Goal: Information Seeking & Learning: Learn about a topic

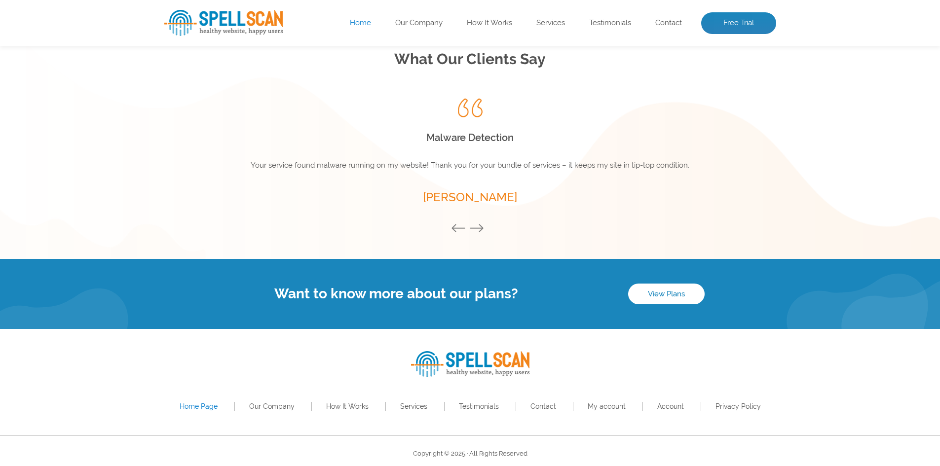
scroll to position [1338, 0]
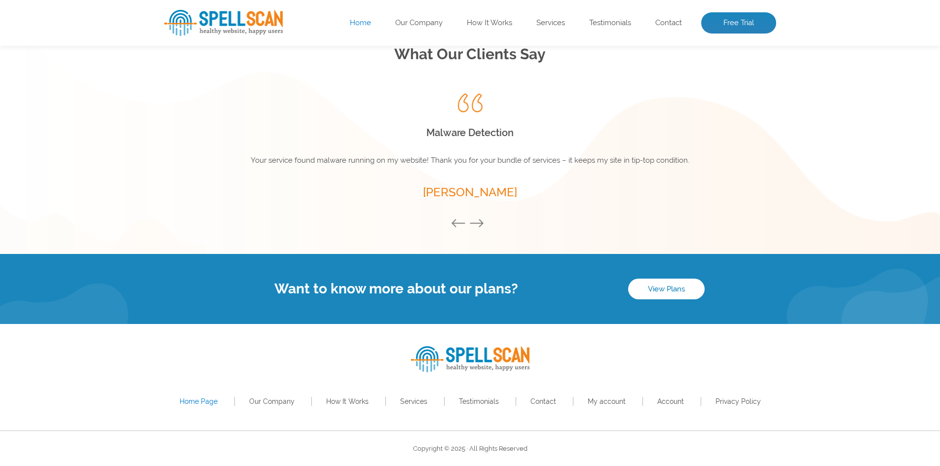
click at [260, 407] on li "Our Company" at bounding box center [271, 402] width 75 height 14
click at [262, 406] on li "Our Company" at bounding box center [271, 402] width 75 height 14
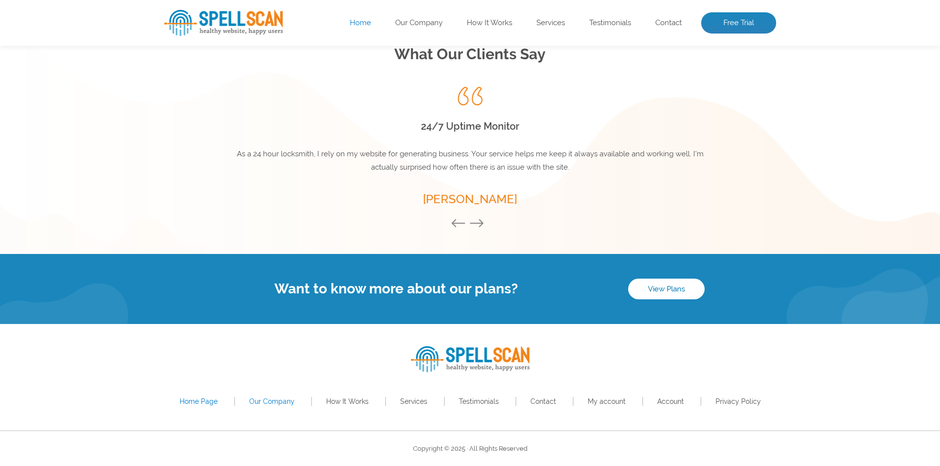
click at [264, 402] on link "Our Company" at bounding box center [271, 402] width 45 height 8
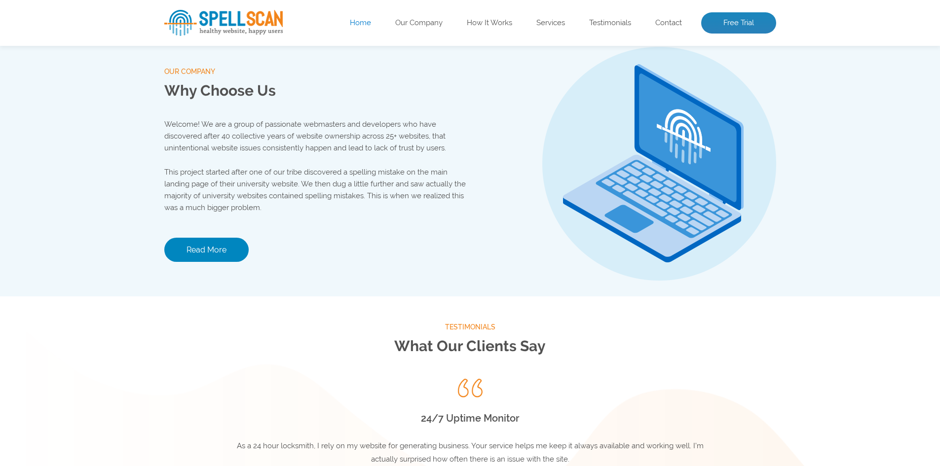
scroll to position [1035, 0]
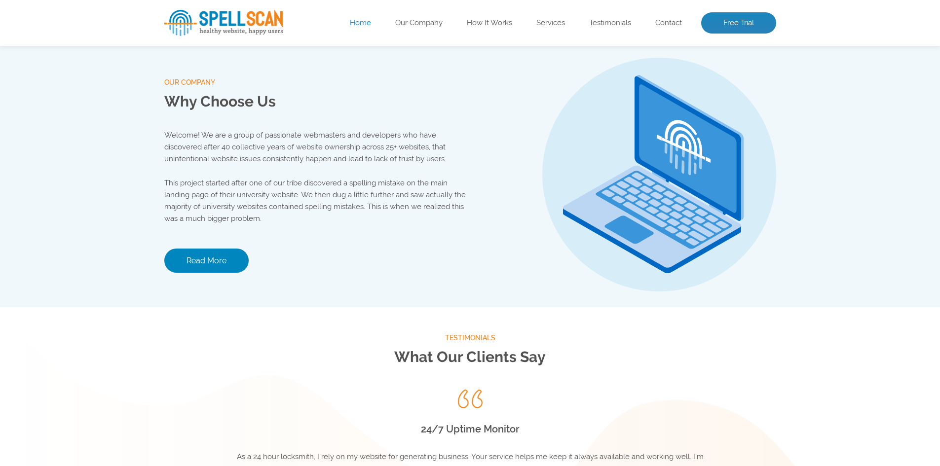
click at [421, 28] on ul "Home Our Company How It Works Services Testimonials Contact Free Trial" at bounding box center [531, 23] width 489 height 22
click at [425, 17] on ul "Home Our Company How It Works Services Testimonials Contact Free Trial" at bounding box center [531, 23] width 489 height 22
click at [426, 21] on link "Our Company" at bounding box center [418, 23] width 47 height 10
click at [662, 14] on ul "Home Our Company How It Works Services Testimonials Contact Free Trial" at bounding box center [531, 23] width 489 height 22
click at [668, 20] on link "Contact" at bounding box center [668, 23] width 27 height 10
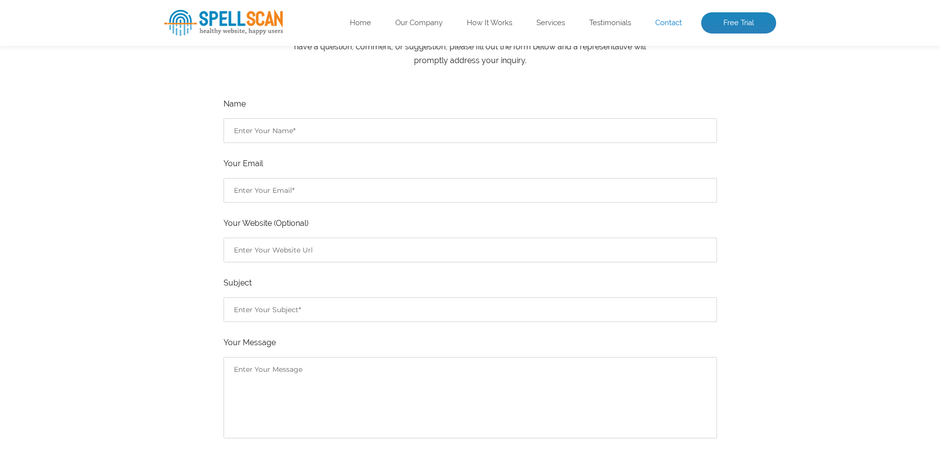
scroll to position [296, 0]
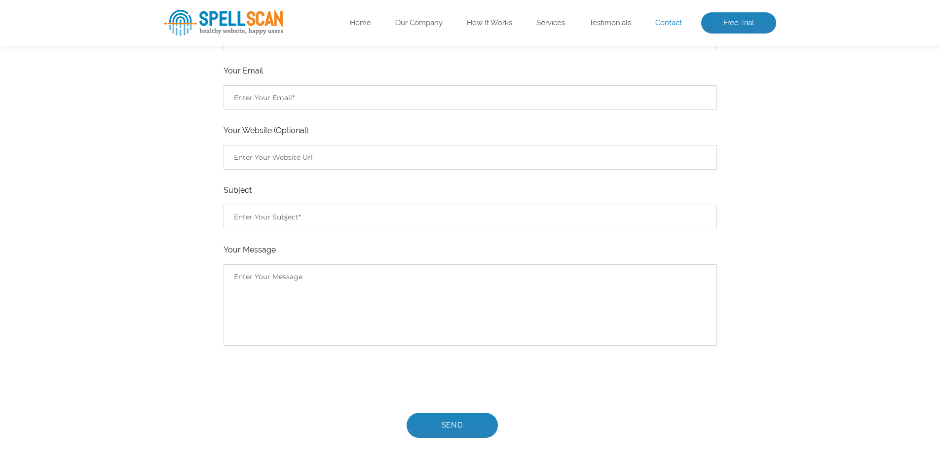
click at [332, 199] on p "Subject" at bounding box center [469, 207] width 493 height 46
click at [329, 172] on ul "Name Your Email Your Website (Optional) Subject Your Message Send" at bounding box center [469, 221] width 493 height 434
click at [331, 158] on input "Contact form" at bounding box center [469, 157] width 493 height 25
click at [338, 299] on textarea "Contact form" at bounding box center [469, 304] width 493 height 81
click at [319, 213] on input "Contact form" at bounding box center [469, 217] width 493 height 25
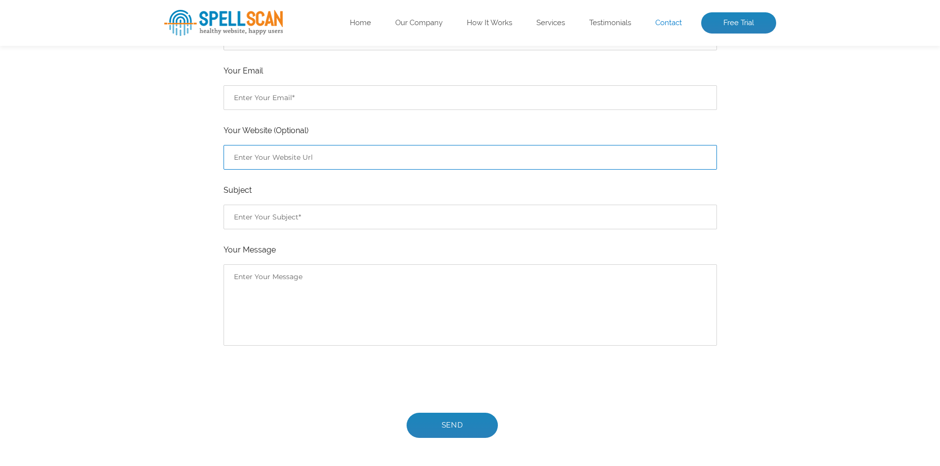
click at [326, 156] on input "Contact form" at bounding box center [469, 157] width 493 height 25
click at [258, 18] on img at bounding box center [223, 23] width 118 height 26
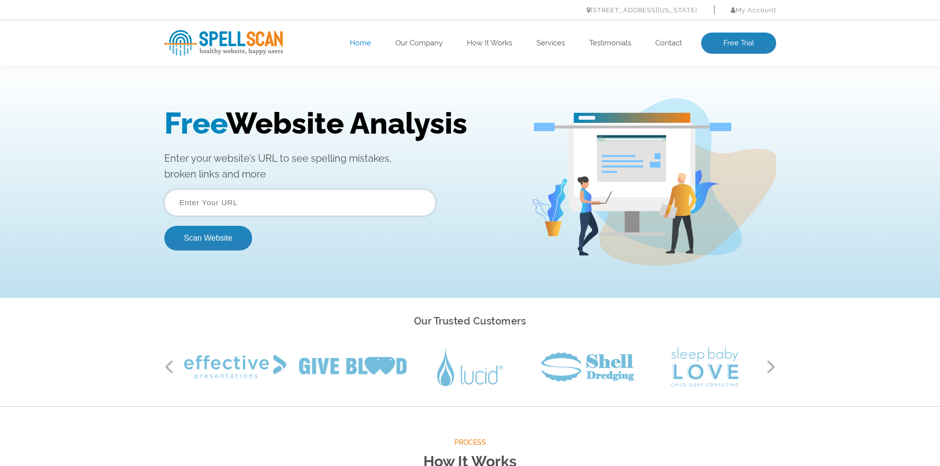
click at [772, 367] on button "Next" at bounding box center [771, 367] width 10 height 15
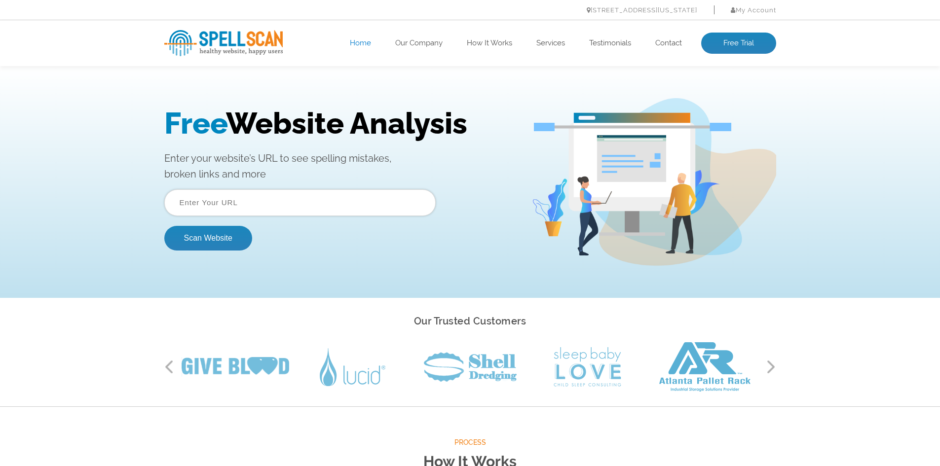
click at [233, 43] on img at bounding box center [223, 43] width 118 height 26
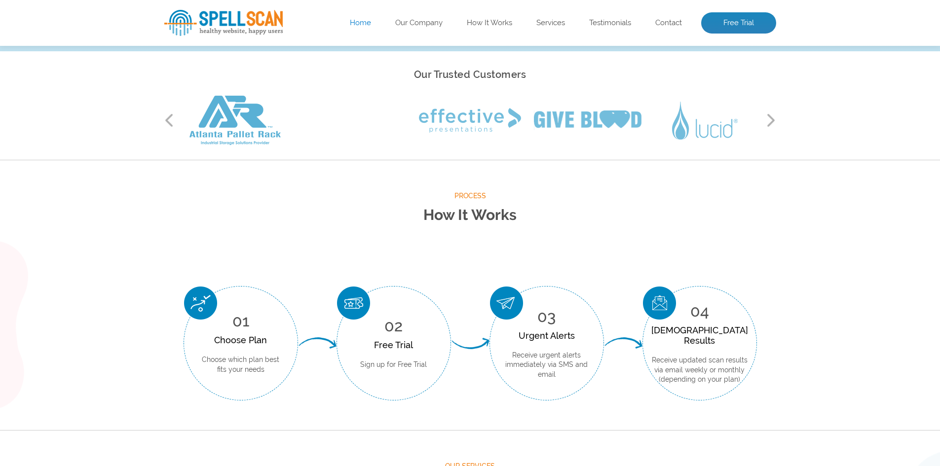
scroll to position [444, 0]
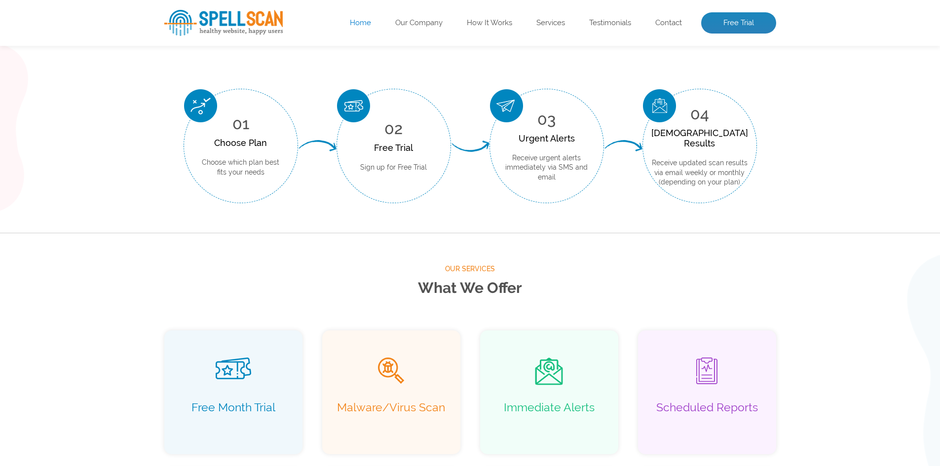
drag, startPoint x: 407, startPoint y: 286, endPoint x: 414, endPoint y: 281, distance: 9.2
click at [413, 283] on h2 "What We Offer" at bounding box center [470, 288] width 612 height 26
drag, startPoint x: 447, startPoint y: 263, endPoint x: 537, endPoint y: 283, distance: 91.9
click at [537, 283] on div "Our Services What We Offer" at bounding box center [470, 282] width 612 height 38
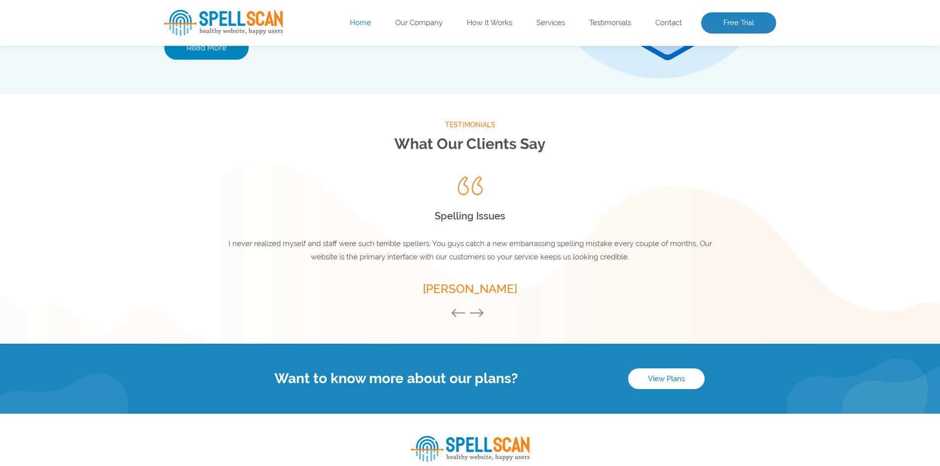
scroll to position [1338, 0]
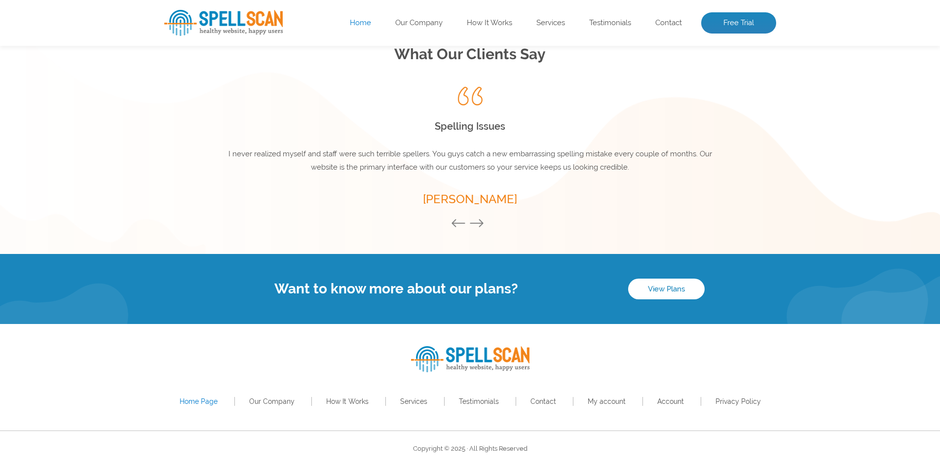
click at [483, 223] on button "Next" at bounding box center [479, 224] width 20 height 11
click at [476, 228] on button "Next" at bounding box center [479, 224] width 20 height 11
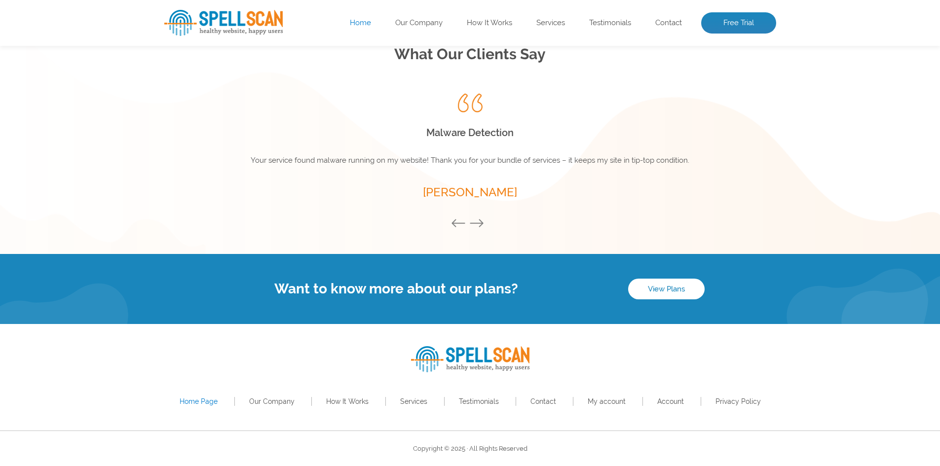
click at [476, 228] on button "Next" at bounding box center [479, 224] width 20 height 11
